Goal: Navigation & Orientation: Find specific page/section

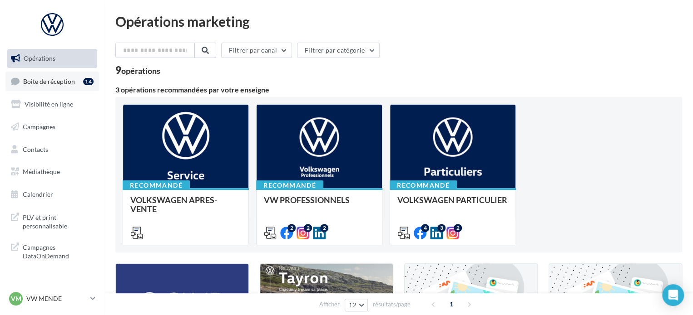
click at [58, 78] on span "Boîte de réception" at bounding box center [49, 81] width 52 height 8
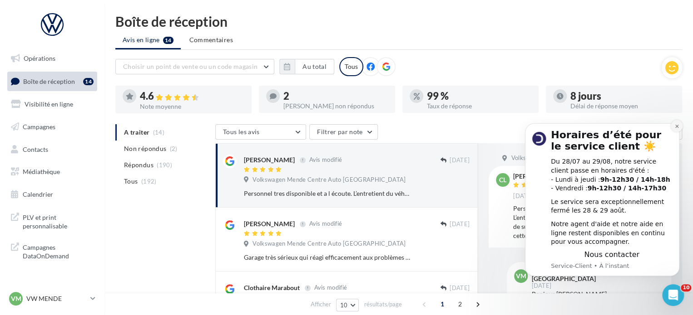
click at [677, 127] on icon "Dismiss notification" at bounding box center [676, 126] width 5 height 5
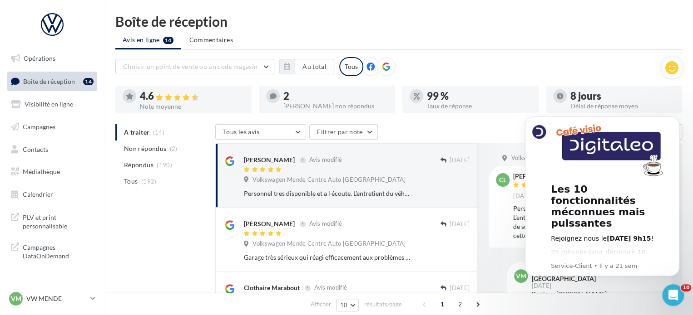
click at [677, 127] on div "Les 10 fonctionnalités méconnues mais puissantes Rejoignez nous le [DATE] 9h15 …" at bounding box center [602, 197] width 154 height 160
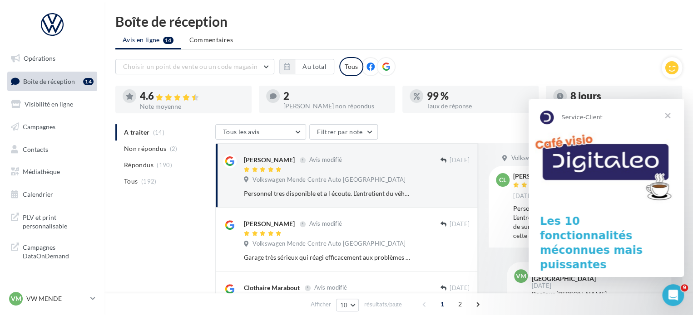
click at [682, 127] on span "Fermer" at bounding box center [667, 115] width 33 height 33
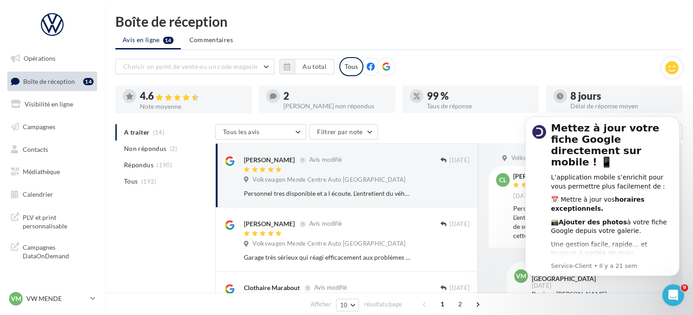
click at [677, 127] on div "Mettez à jour votre fiche Google directement sur mobile ! 📱 L’application mobil…" at bounding box center [602, 197] width 154 height 160
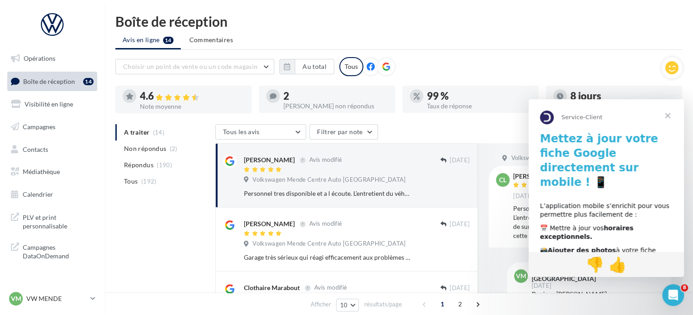
click at [669, 121] on span "Fermer" at bounding box center [667, 115] width 33 height 33
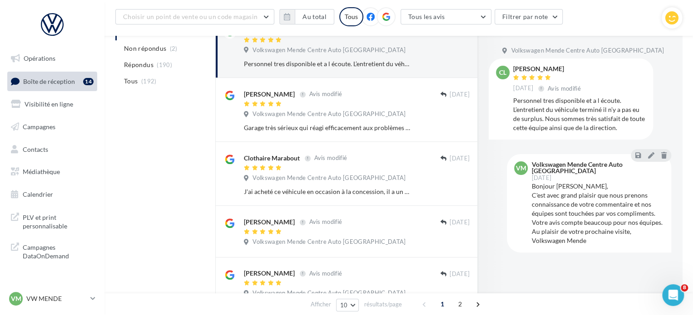
scroll to position [91, 0]
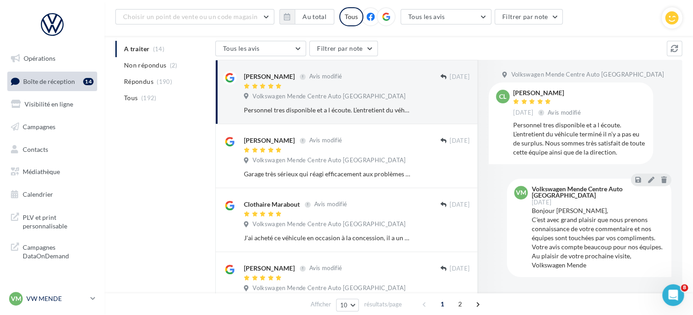
click at [93, 298] on icon at bounding box center [92, 299] width 5 height 8
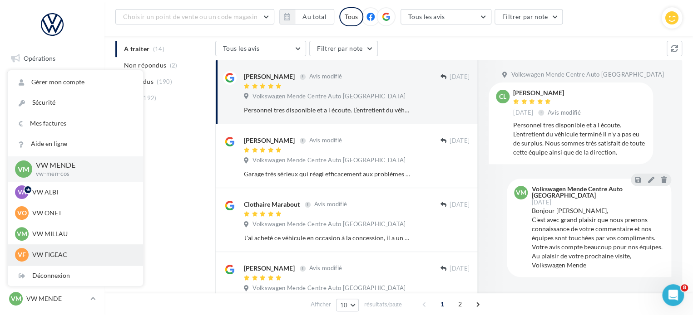
click at [62, 253] on p "VW FIGEAC" at bounding box center [82, 255] width 100 height 9
